Goal: Task Accomplishment & Management: Manage account settings

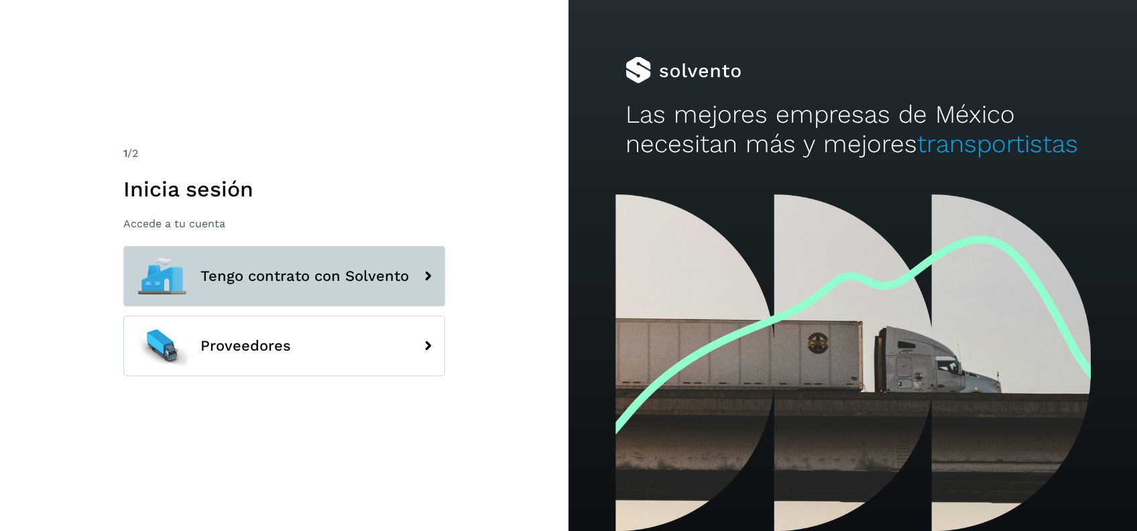
click at [333, 300] on button "Tengo contrato con Solvento" at bounding box center [284, 276] width 322 height 60
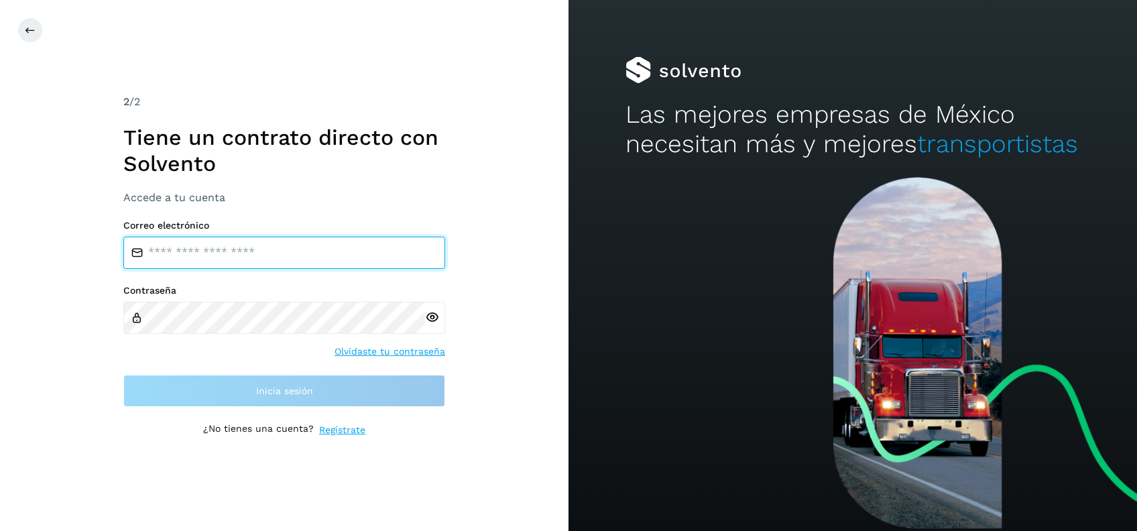
type input "**********"
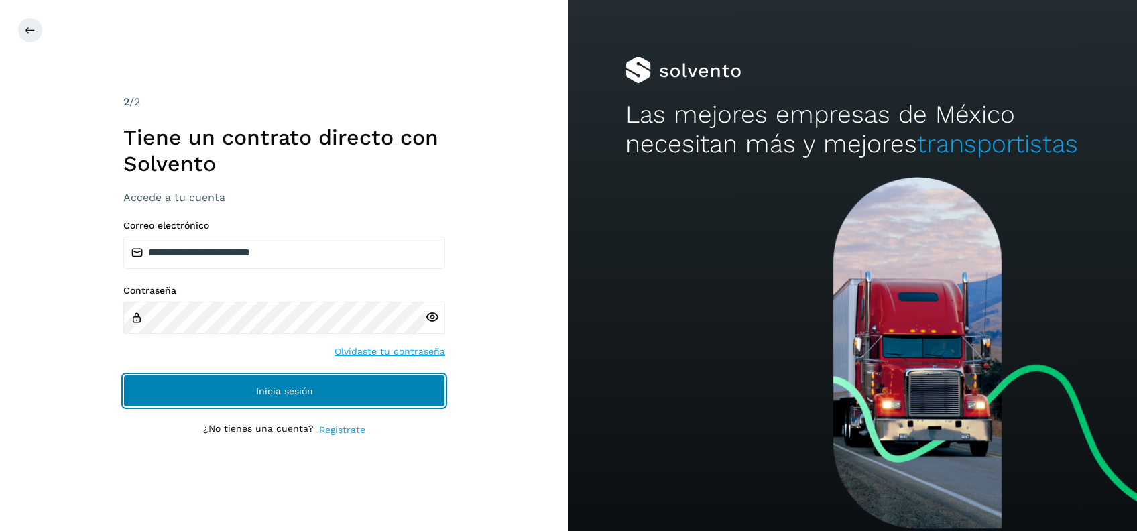
click at [341, 386] on button "Inicia sesión" at bounding box center [284, 391] width 322 height 32
click at [370, 389] on button "Inicia sesión" at bounding box center [284, 391] width 322 height 32
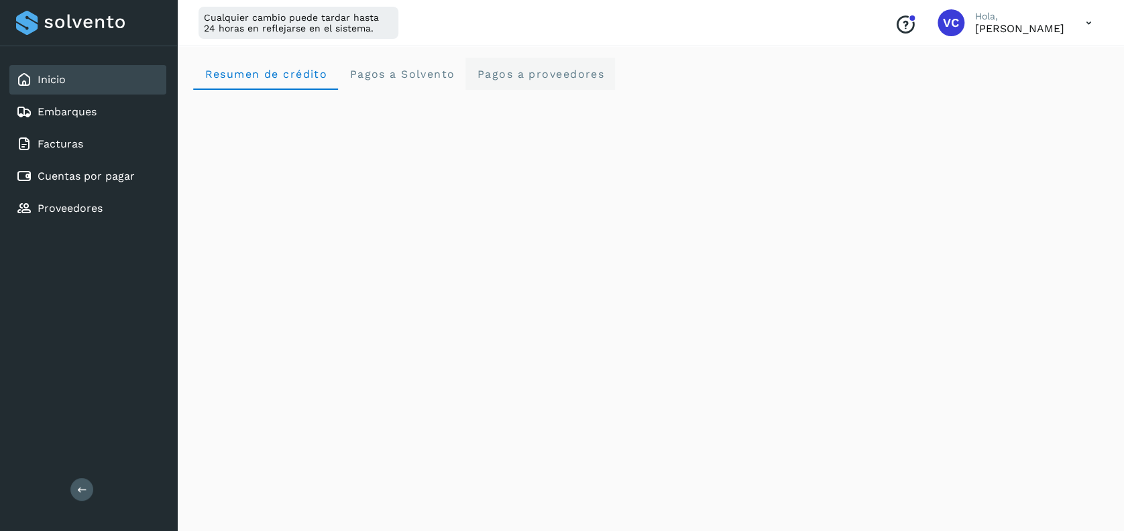
click at [513, 77] on span "Pagos a proveedores" at bounding box center [540, 74] width 128 height 13
click at [61, 96] on div "Inicio Embarques Facturas Cuentas por pagar Proveedores" at bounding box center [88, 144] width 177 height 196
click at [63, 85] on link "Inicio" at bounding box center [52, 79] width 28 height 13
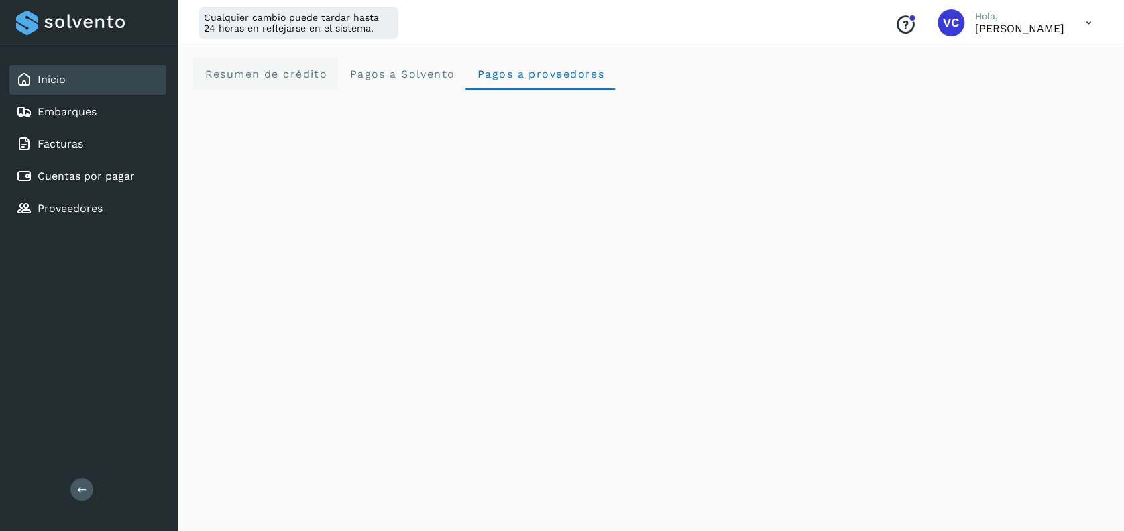
click at [296, 85] on crédito "Resumen de crédito" at bounding box center [265, 74] width 145 height 32
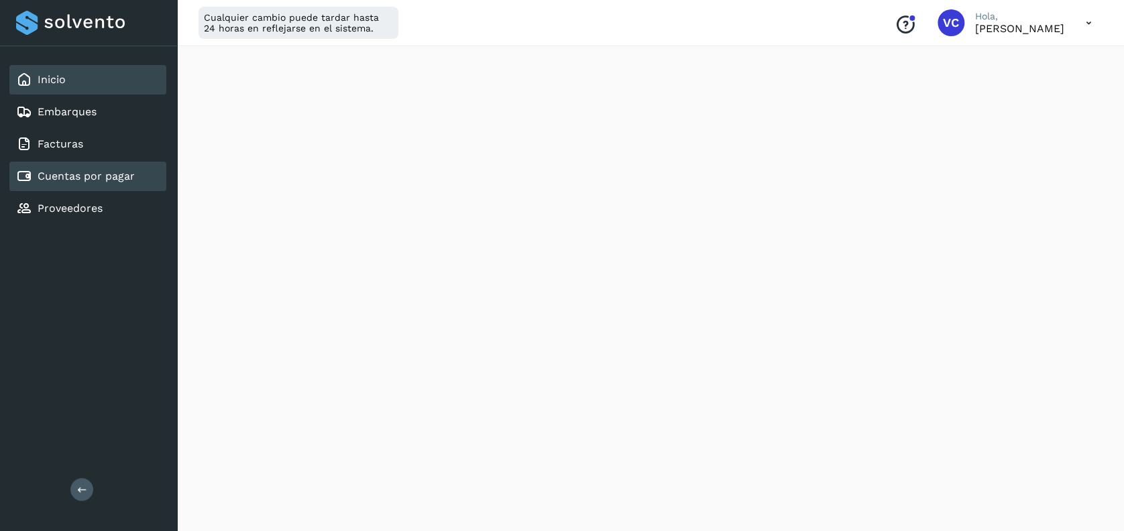
click at [70, 177] on link "Cuentas por pagar" at bounding box center [86, 176] width 97 height 13
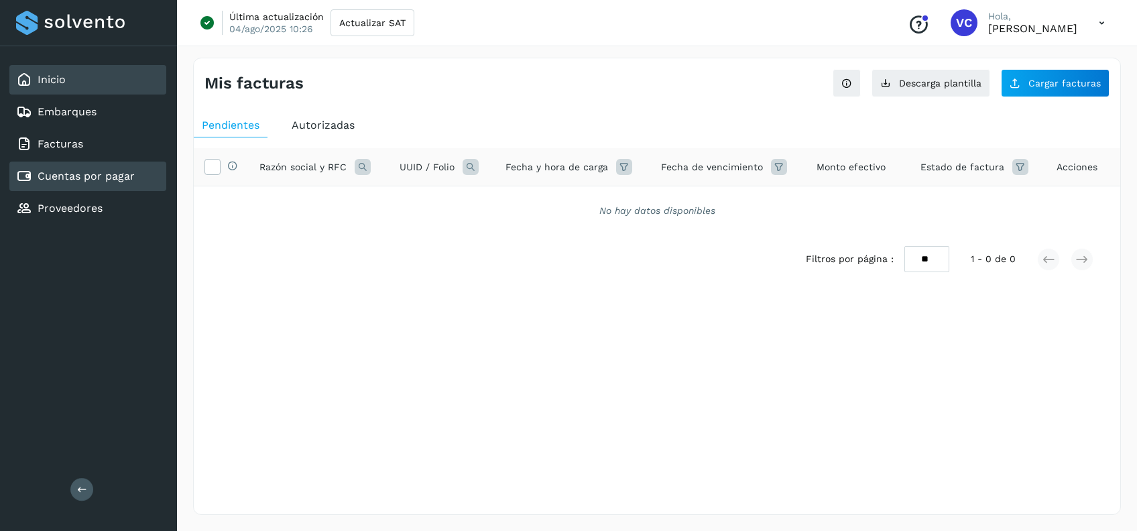
click at [87, 80] on div "Inicio" at bounding box center [87, 80] width 157 height 30
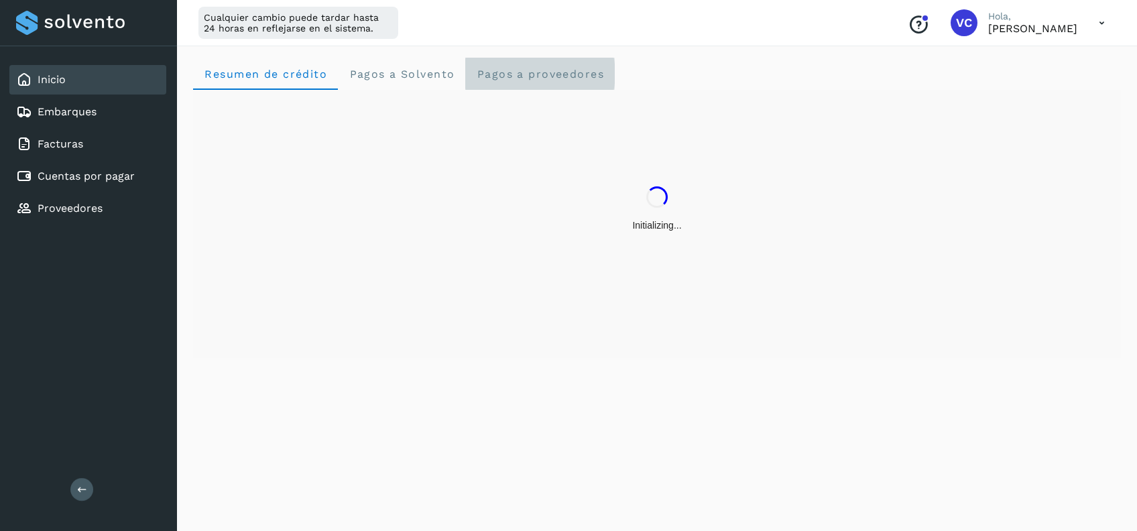
click at [514, 74] on span "Pagos a proveedores" at bounding box center [540, 74] width 128 height 13
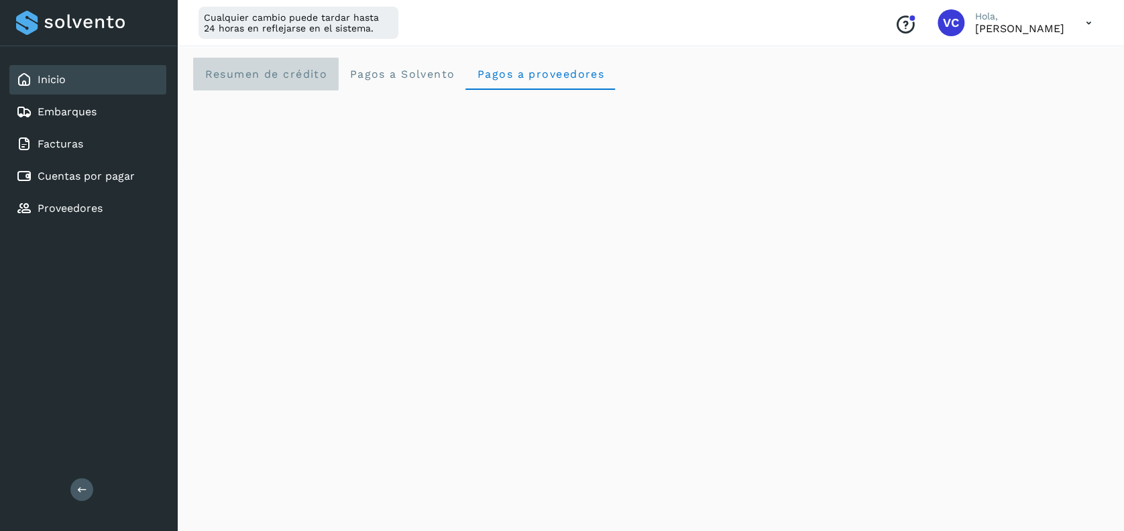
click at [274, 70] on span "Resumen de crédito" at bounding box center [265, 74] width 123 height 13
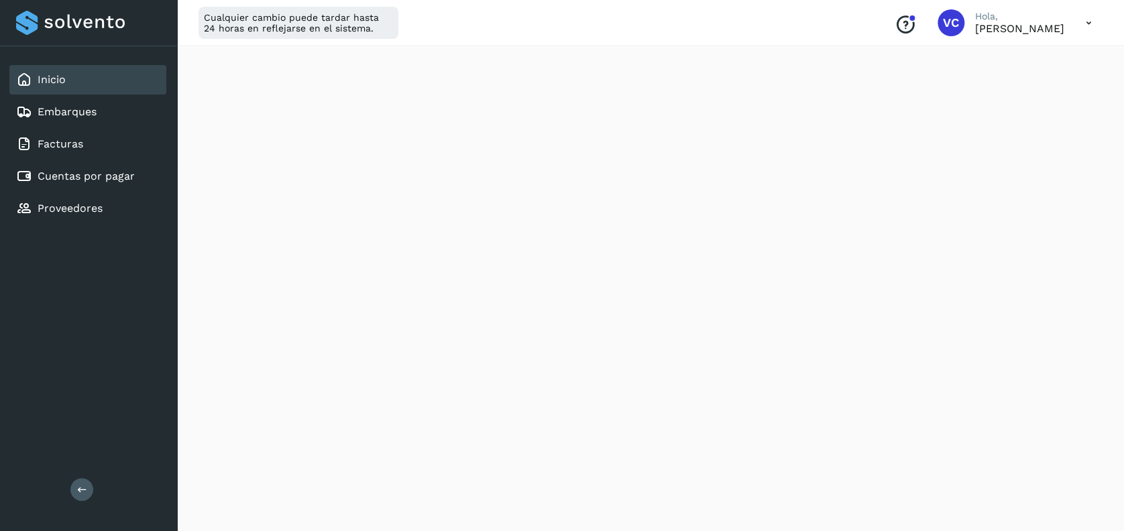
scroll to position [262, 0]
